Goal: Complete application form

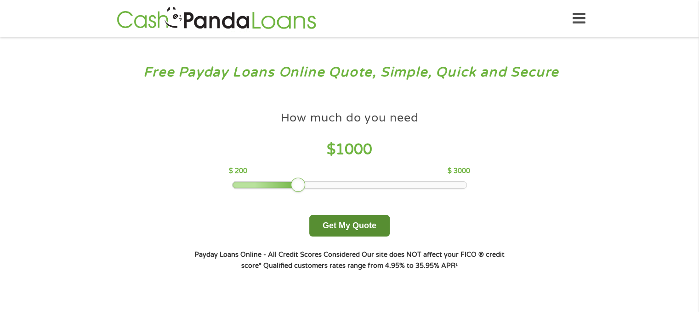
click at [347, 227] on button "Get My Quote" at bounding box center [349, 226] width 80 height 22
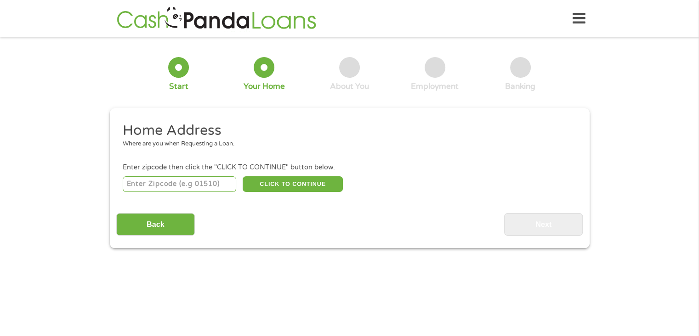
click at [169, 188] on input "number" at bounding box center [180, 184] width 114 height 16
type input "53590"
click at [275, 188] on button "CLICK TO CONTINUE" at bounding box center [293, 184] width 100 height 16
type input "53590"
type input "Sun Prairie"
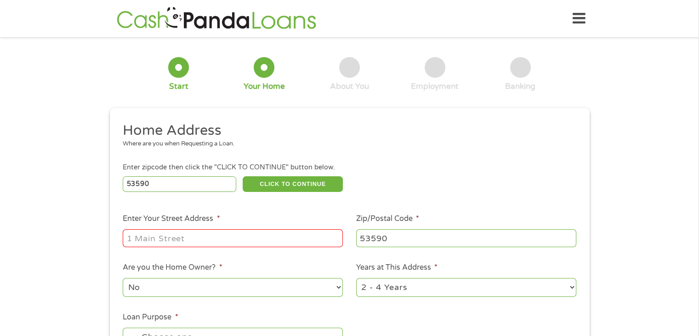
click at [222, 241] on input "Enter Your Street Address *" at bounding box center [233, 237] width 220 height 17
type input "1218 [PERSON_NAME]"
click at [605, 195] on div "1 Start 2 Your Home 3 About You 4 Employment 5 Banking 6 This field is hidden w…" at bounding box center [349, 229] width 699 height 370
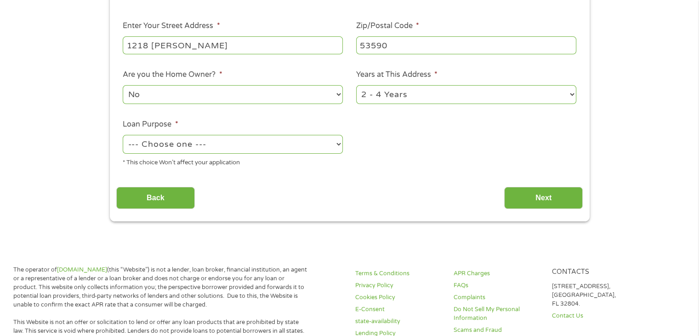
scroll to position [221, 0]
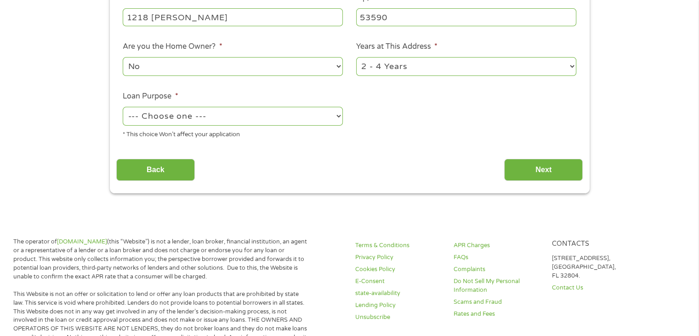
click at [280, 121] on select "--- Choose one --- Pay Bills Debt Consolidation Home Improvement Major Purchase…" at bounding box center [233, 116] width 220 height 19
select select "paybills"
click at [123, 108] on select "--- Choose one --- Pay Bills Debt Consolidation Home Improvement Major Purchase…" at bounding box center [233, 116] width 220 height 19
click at [323, 73] on select "No Yes" at bounding box center [233, 66] width 220 height 19
select select "yes"
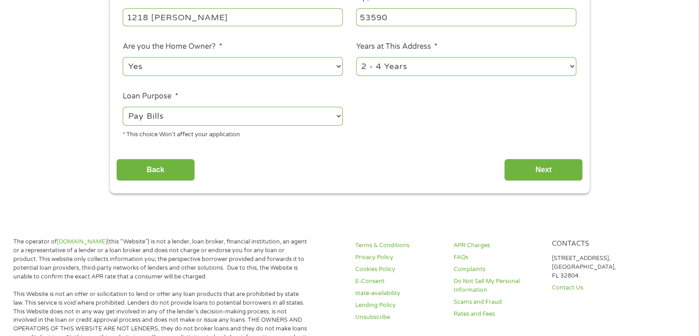
click at [123, 58] on select "No Yes" at bounding box center [233, 66] width 220 height 19
click at [566, 176] on input "Next" at bounding box center [543, 170] width 79 height 23
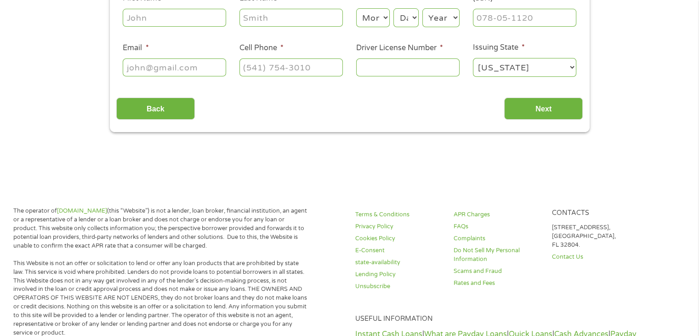
scroll to position [0, 0]
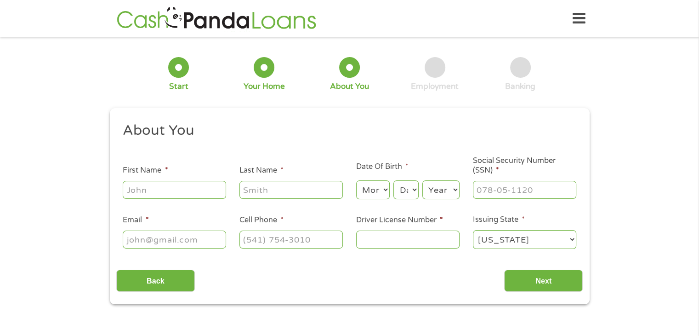
click at [193, 192] on input "First Name *" at bounding box center [174, 189] width 103 height 17
type input "[PERSON_NAME]"
click at [286, 193] on input "Last Name *" at bounding box center [290, 189] width 103 height 17
type input "[PERSON_NAME]"
click at [384, 190] on select "Month 1 2 3 4 5 6 7 8 9 10 11 12" at bounding box center [373, 189] width 34 height 19
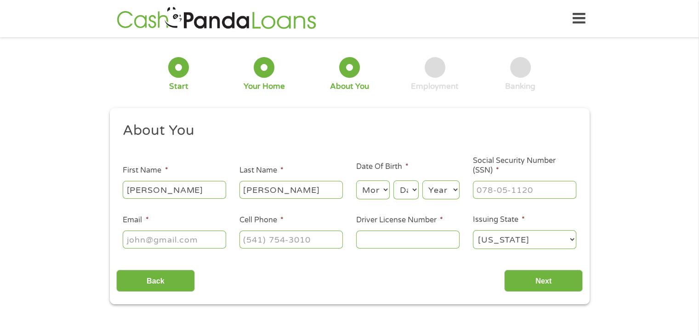
select select "12"
click at [356, 181] on select "Month 1 2 3 4 5 6 7 8 9 10 11 12" at bounding box center [373, 189] width 34 height 19
click at [404, 198] on select "Day 1 2 3 4 5 6 7 8 9 10 11 12 13 14 15 16 17 18 19 20 21 22 23 24 25 26 27 28 …" at bounding box center [405, 189] width 25 height 19
select select "29"
click at [393, 181] on select "Day 1 2 3 4 5 6 7 8 9 10 11 12 13 14 15 16 17 18 19 20 21 22 23 24 25 26 27 28 …" at bounding box center [405, 189] width 25 height 19
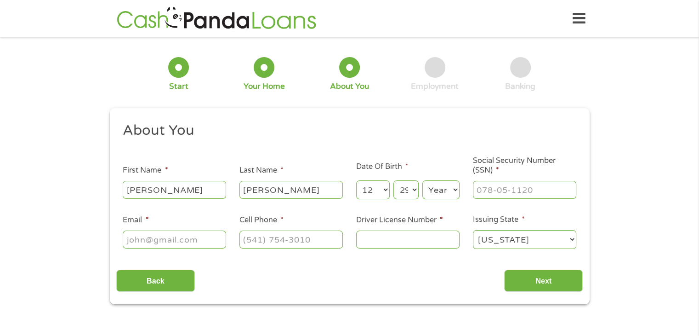
click at [449, 192] on select "Year [DATE] 2006 2005 2004 2003 2002 2001 2000 1999 1998 1997 1996 1995 1994 19…" at bounding box center [440, 189] width 37 height 19
select select "1973"
click at [422, 181] on select "Year [DATE] 2006 2005 2004 2003 2002 2001 2000 1999 1998 1997 1996 1995 1994 19…" at bounding box center [440, 189] width 37 height 19
click at [524, 196] on input "___-__-____" at bounding box center [524, 189] width 103 height 17
type input "323-72-6712"
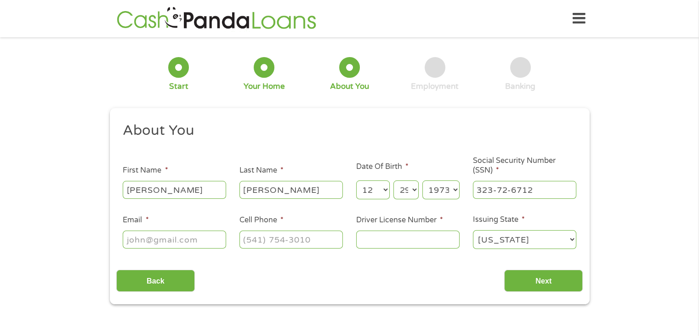
click at [151, 243] on input "Email *" at bounding box center [174, 238] width 103 height 17
type input "[EMAIL_ADDRESS][DOMAIN_NAME]"
type input "[PHONE_NUMBER]"
click at [378, 244] on input "Driver License Number *" at bounding box center [407, 238] width 103 height 17
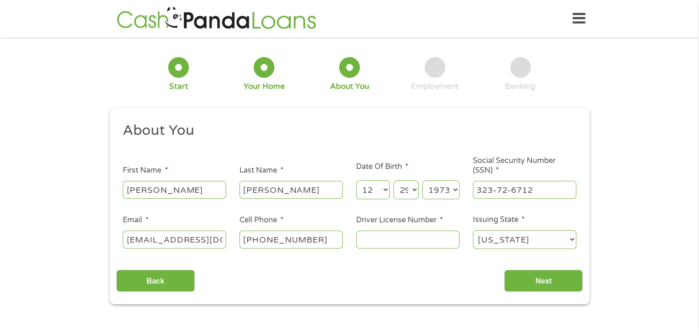
click at [394, 234] on input "Driver License Number *" at bounding box center [407, 238] width 103 height 17
type input "B5355787396901"
click at [551, 285] on input "Next" at bounding box center [543, 280] width 79 height 23
click at [540, 277] on input "Next" at bounding box center [543, 280] width 79 height 23
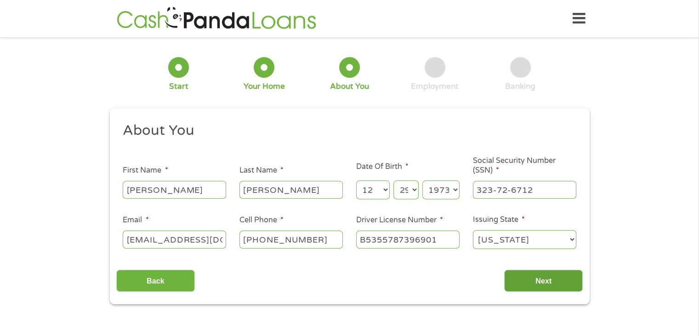
click at [540, 277] on input "Next" at bounding box center [543, 280] width 79 height 23
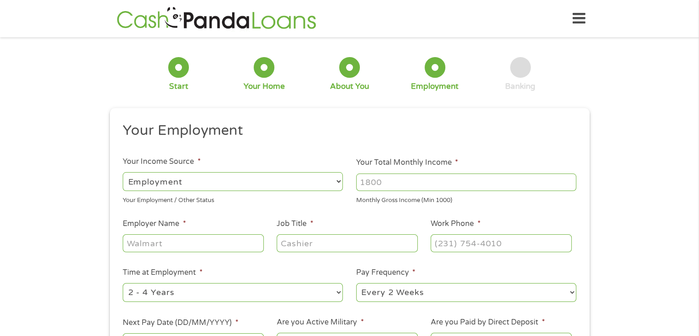
scroll to position [4, 4]
click at [462, 185] on input "Your Total Monthly Income *" at bounding box center [466, 181] width 220 height 17
type input "1"
type input "2500"
click at [241, 253] on div at bounding box center [193, 243] width 141 height 21
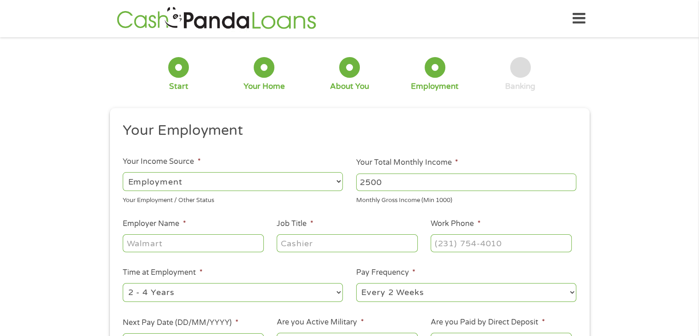
click at [241, 247] on input "Employer Name *" at bounding box center [193, 242] width 141 height 17
type input "Tellruin Behavior"
click at [314, 250] on input "Job Title *" at bounding box center [347, 242] width 141 height 17
type input "Program Ass."
click at [478, 234] on input "(___) ___-____" at bounding box center [501, 242] width 141 height 17
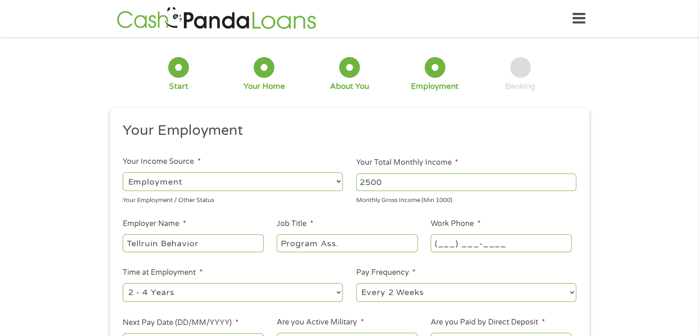
click at [450, 240] on input "(___) ___-____" at bounding box center [501, 242] width 141 height 17
type input "[PHONE_NUMBER]"
click at [626, 148] on div "1 Start 2 Your Home 3 About You 4 Employment 5 Banking 6 This field is hidden w…" at bounding box center [349, 225] width 699 height 363
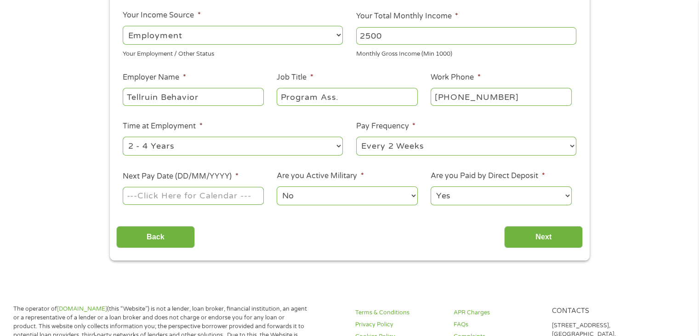
scroll to position [147, 0]
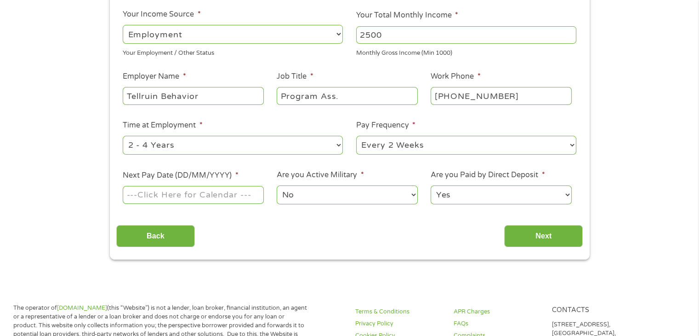
click at [555, 142] on select "--- Choose one --- Every 2 Weeks Every Week Monthly Semi-Monthly" at bounding box center [466, 145] width 220 height 19
select select "semimonthly"
click at [356, 136] on select "--- Choose one --- Every 2 Weeks Every Week Monthly Semi-Monthly" at bounding box center [466, 145] width 220 height 19
click at [162, 197] on input "Next Pay Date (DD/MM/YYYY) *" at bounding box center [193, 194] width 141 height 17
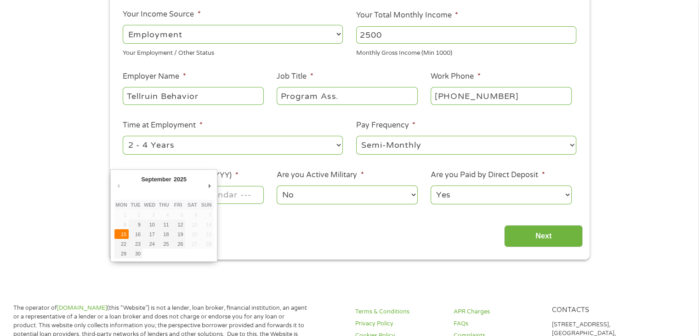
type input "[DATE]"
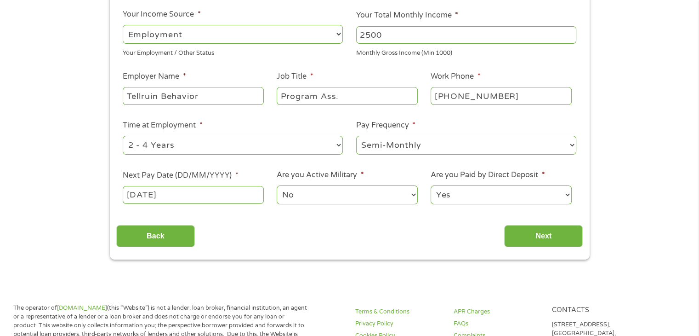
click at [352, 195] on select "No Yes" at bounding box center [347, 194] width 141 height 19
click at [568, 228] on input "Next" at bounding box center [543, 236] width 79 height 23
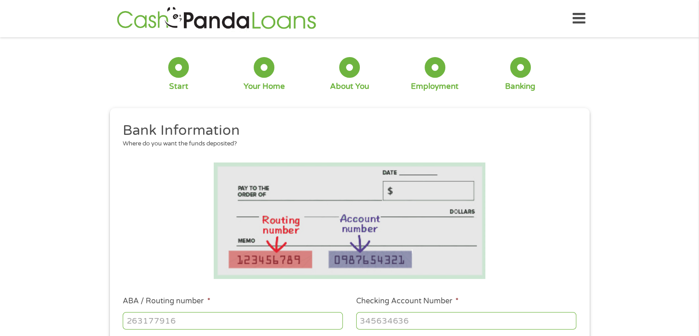
scroll to position [4, 4]
click at [646, 239] on div "1 Start 2 Your Home 3 About You 4 Employment 5 Banking 6 This field is hidden w…" at bounding box center [349, 335] width 699 height 583
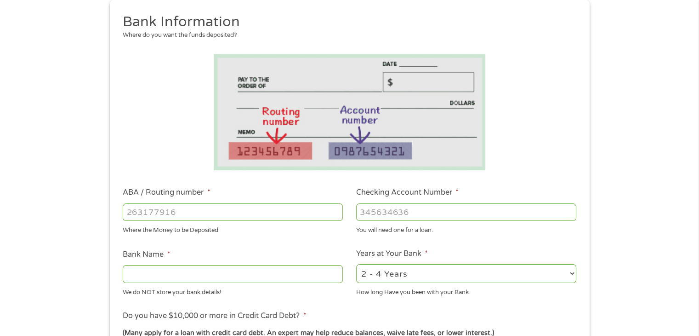
scroll to position [110, 0]
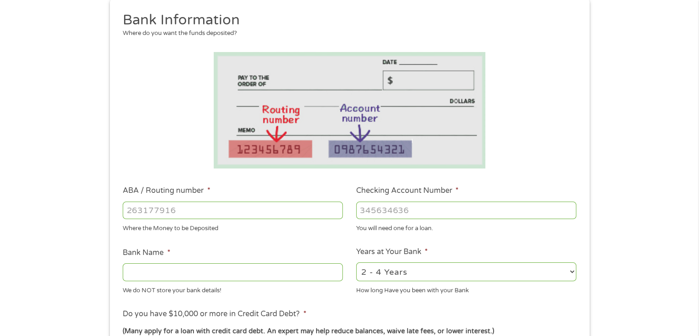
click at [267, 205] on input "ABA / Routing number *" at bounding box center [233, 209] width 220 height 17
type input "257979076"
click at [408, 211] on input "Checking Account Number *" at bounding box center [466, 209] width 220 height 17
type input "0550098101"
click at [147, 276] on input "Bank Name *" at bounding box center [233, 271] width 220 height 17
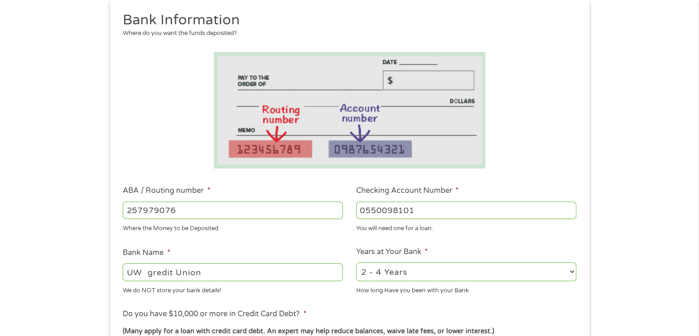
click at [161, 275] on input "UW gredit Union" at bounding box center [233, 271] width 220 height 17
click at [162, 271] on input "UW gredit Union" at bounding box center [233, 271] width 220 height 17
type input "UW credit Union"
click at [637, 244] on div "1 Start 2 Your Home 3 About You 4 Employment 5 Banking 6 This field is hidden w…" at bounding box center [349, 224] width 699 height 583
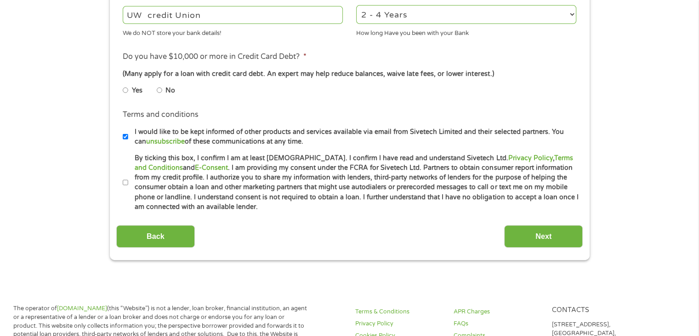
scroll to position [386, 0]
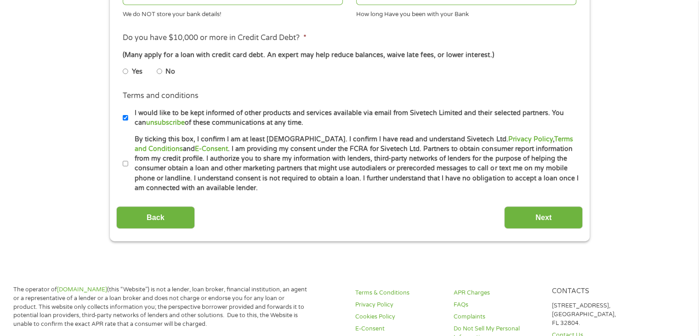
click at [160, 70] on input "No" at bounding box center [160, 71] width 6 height 15
radio input "true"
click at [124, 164] on input "By ticking this box, I confirm I am at least [DEMOGRAPHIC_DATA]. I confirm I ha…" at bounding box center [126, 163] width 6 height 15
checkbox input "true"
click at [534, 219] on input "Next" at bounding box center [543, 217] width 79 height 23
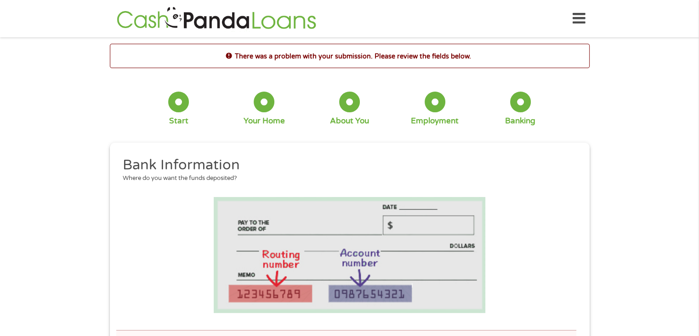
scroll to position [4, 4]
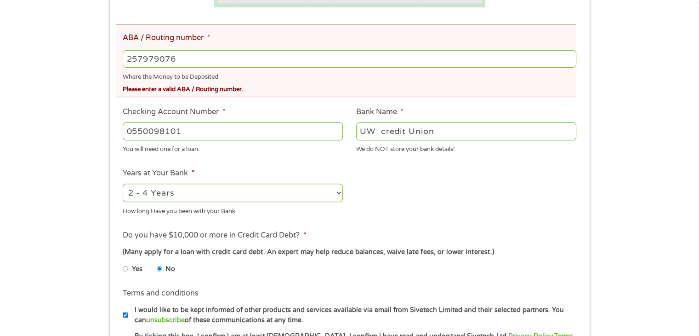
scroll to position [313, 0]
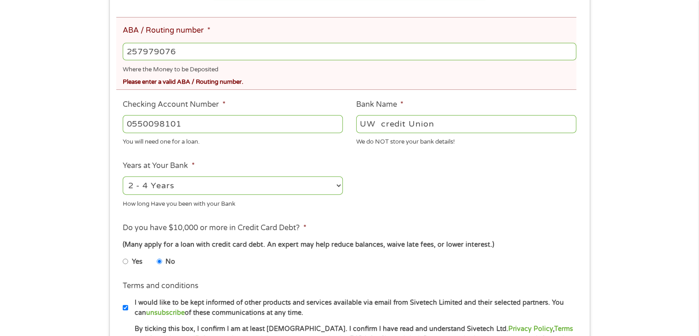
click at [195, 51] on input "257979076" at bounding box center [349, 51] width 453 height 17
type input "2"
type input "275979076"
type input "[GEOGRAPHIC_DATA][US_STATE]"
type input "275979076"
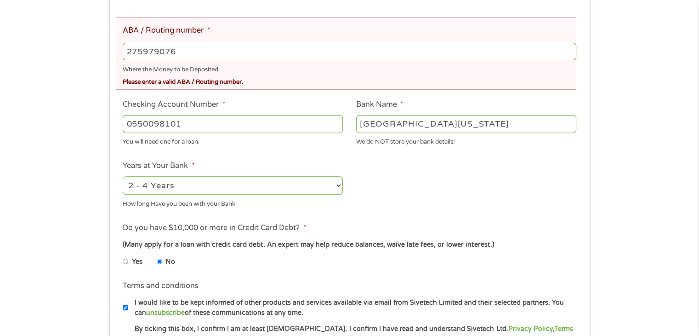
click at [647, 129] on div "There was a problem with your submission. Please review the fields below. 1 Sta…" at bounding box center [349, 80] width 699 height 699
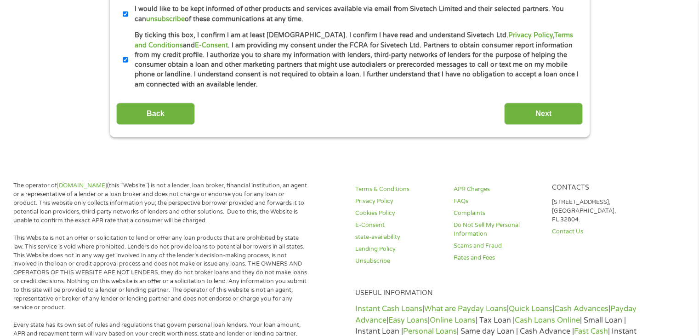
scroll to position [607, 0]
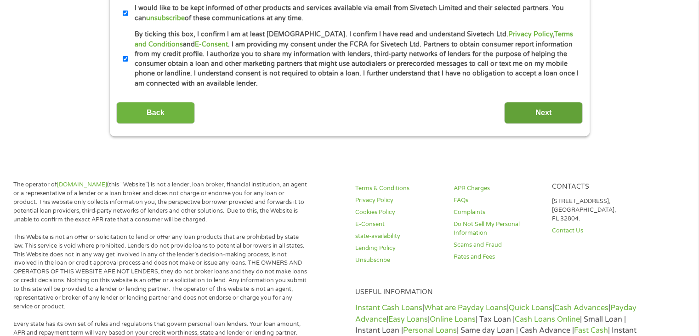
click at [547, 116] on input "Next" at bounding box center [543, 113] width 79 height 23
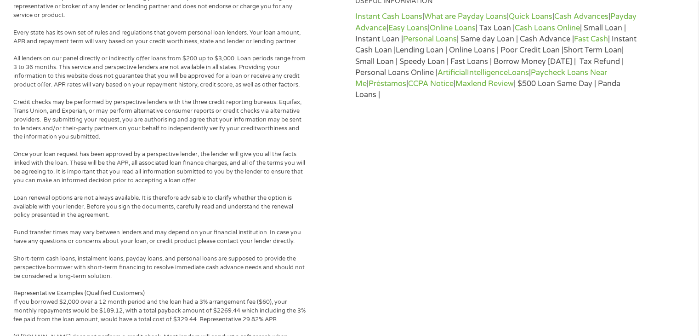
scroll to position [0, 0]
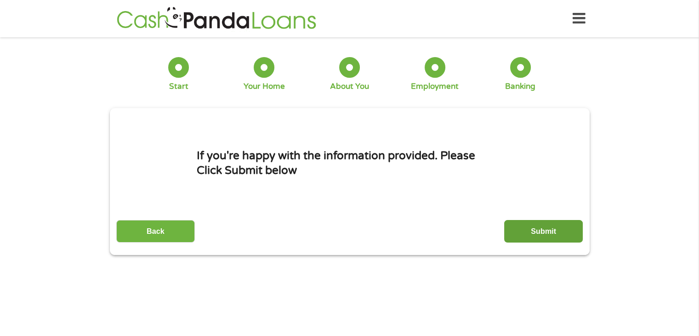
click at [542, 228] on input "Submit" at bounding box center [543, 231] width 79 height 23
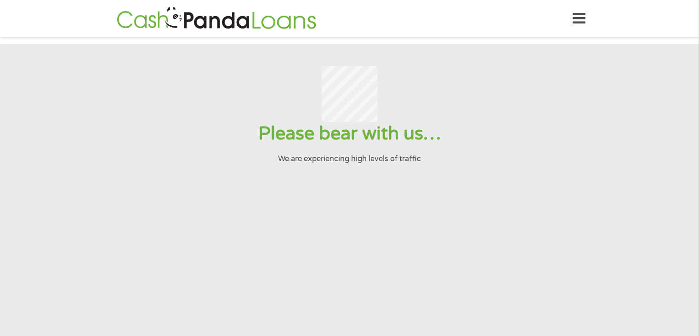
click at [641, 120] on div at bounding box center [349, 94] width 677 height 56
